Goal: Register for event/course

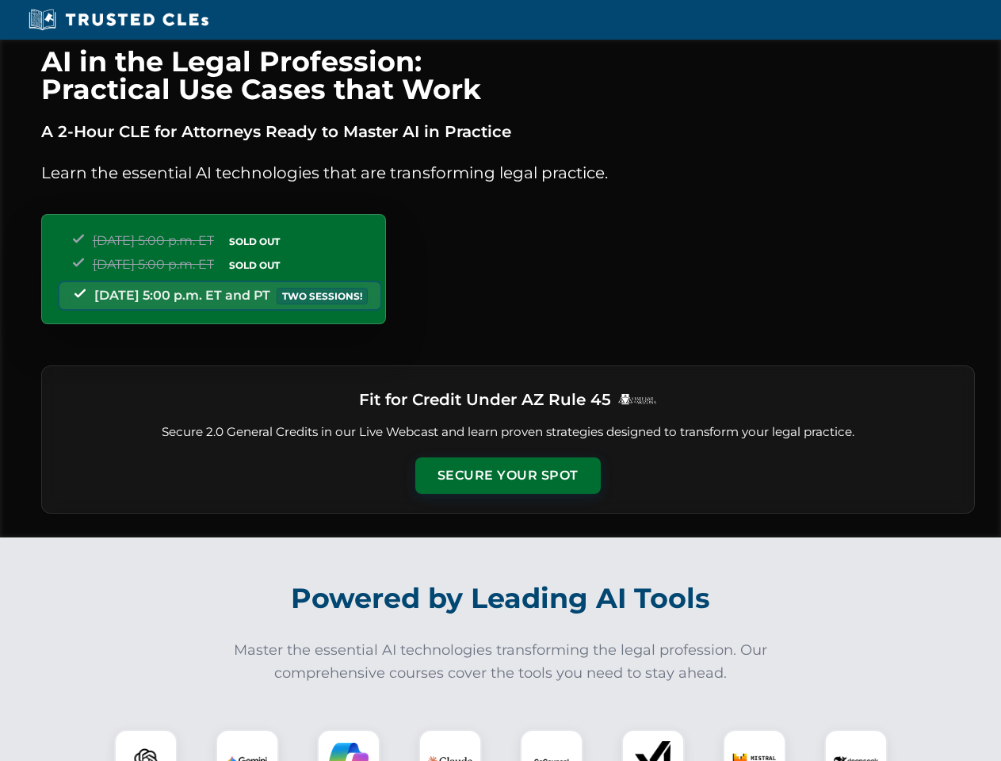
click at [507, 476] on button "Secure Your Spot" at bounding box center [507, 475] width 185 height 36
click at [146, 745] on img at bounding box center [146, 761] width 46 height 46
